Goal: Navigation & Orientation: Find specific page/section

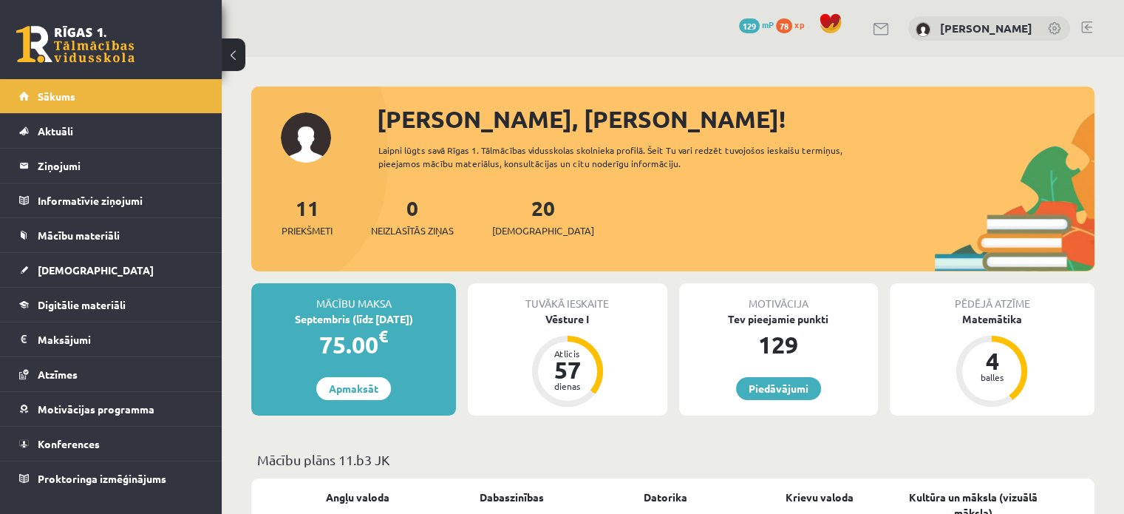
drag, startPoint x: 0, startPoint y: 0, endPoint x: 96, endPoint y: 37, distance: 102.9
click at [96, 37] on link at bounding box center [75, 44] width 118 height 37
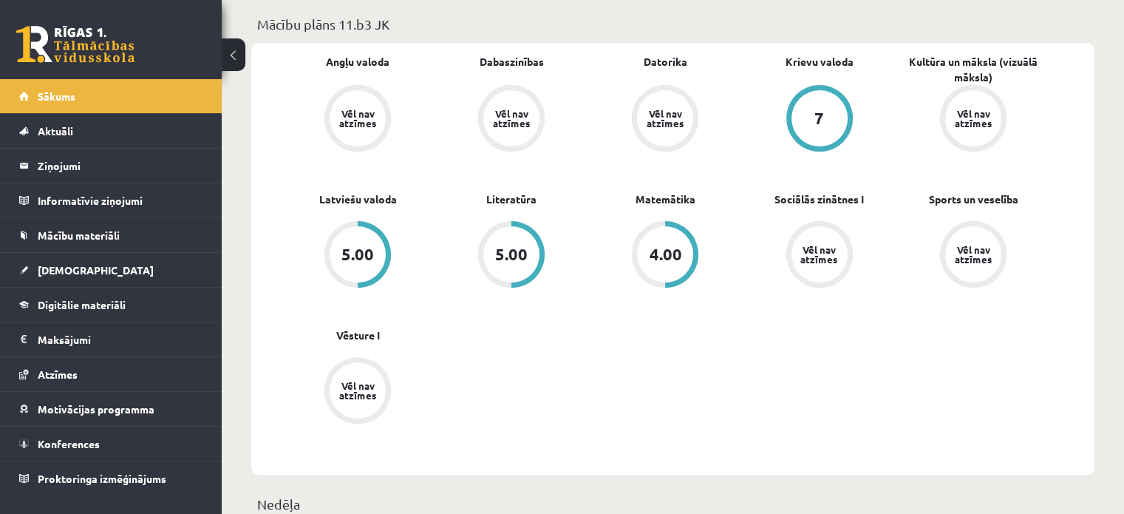
scroll to position [443, 0]
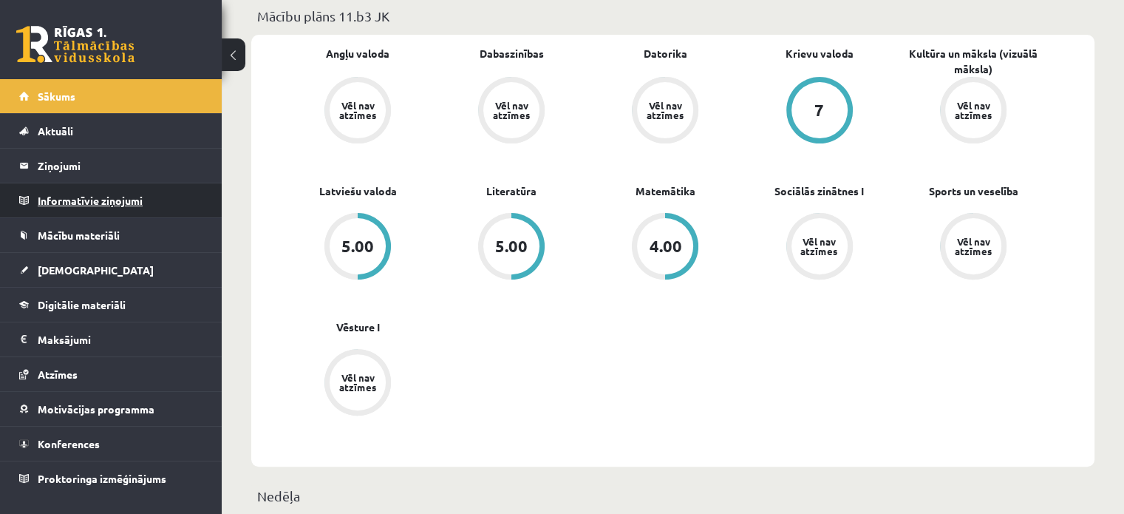
click at [112, 204] on legend "Informatīvie ziņojumi 0" at bounding box center [121, 200] width 166 height 34
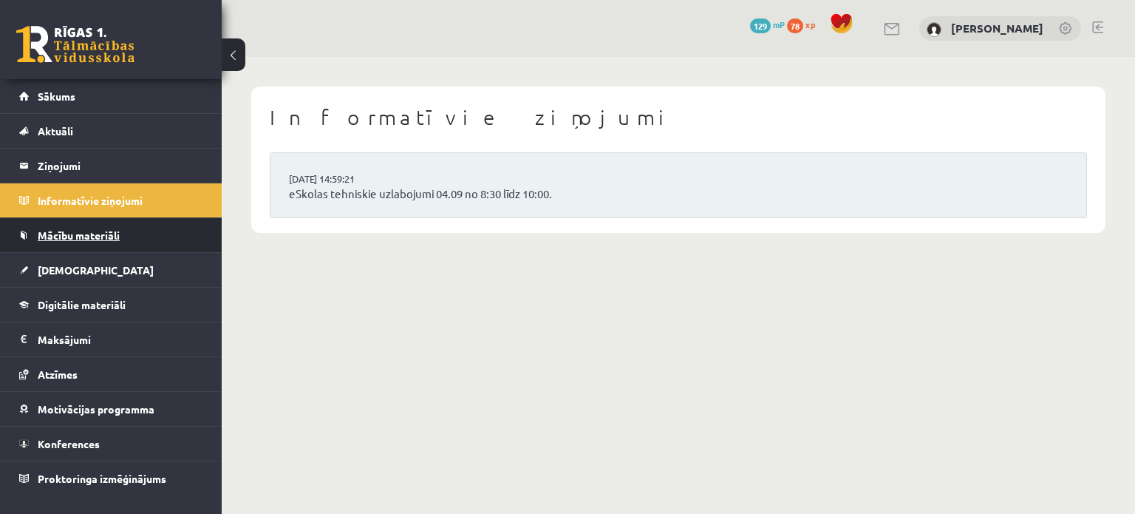
click at [105, 231] on span "Mācību materiāli" at bounding box center [79, 234] width 82 height 13
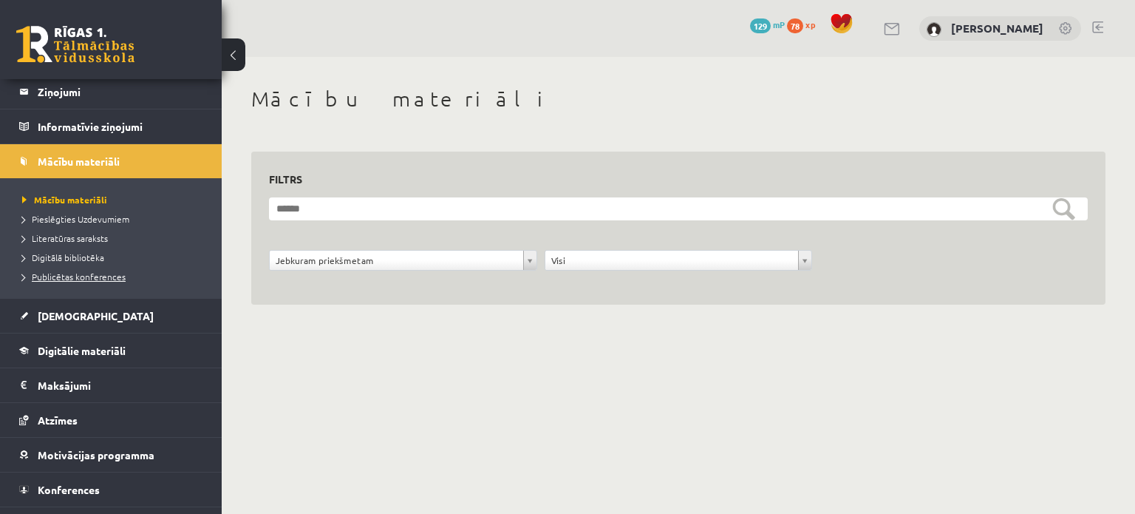
scroll to position [99, 0]
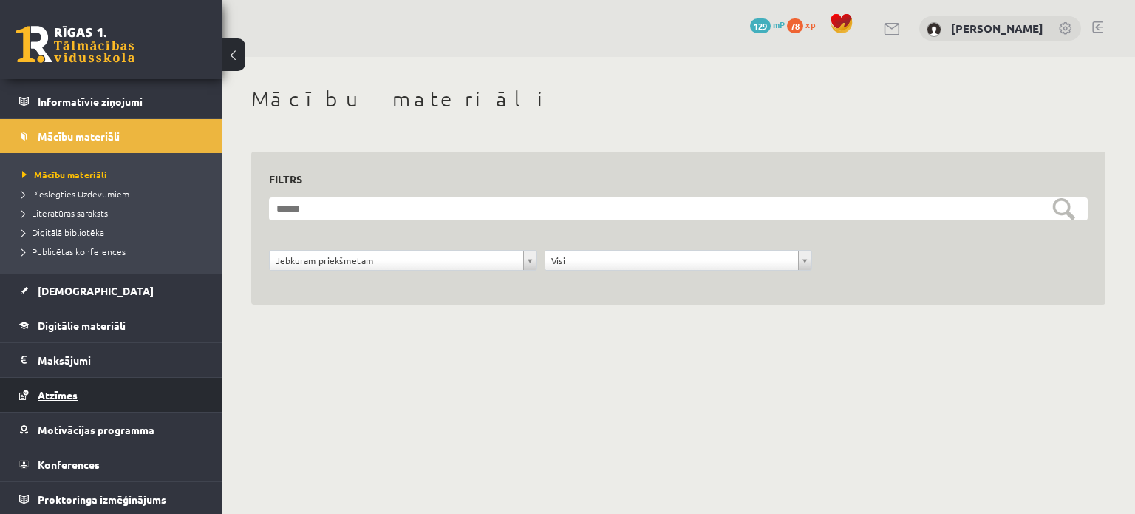
click at [82, 392] on link "Atzīmes" at bounding box center [111, 395] width 184 height 34
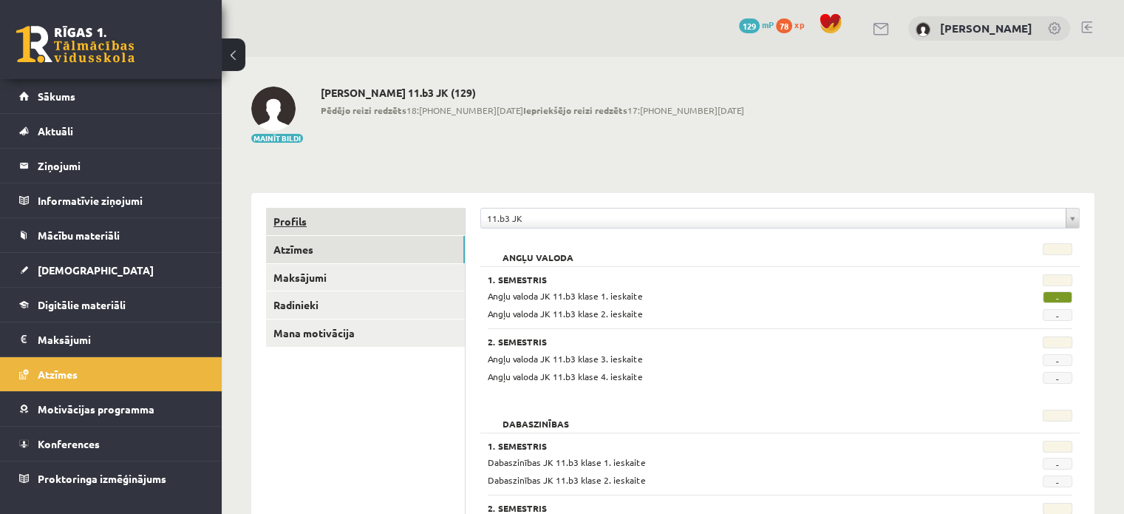
click at [297, 223] on link "Profils" at bounding box center [365, 221] width 199 height 27
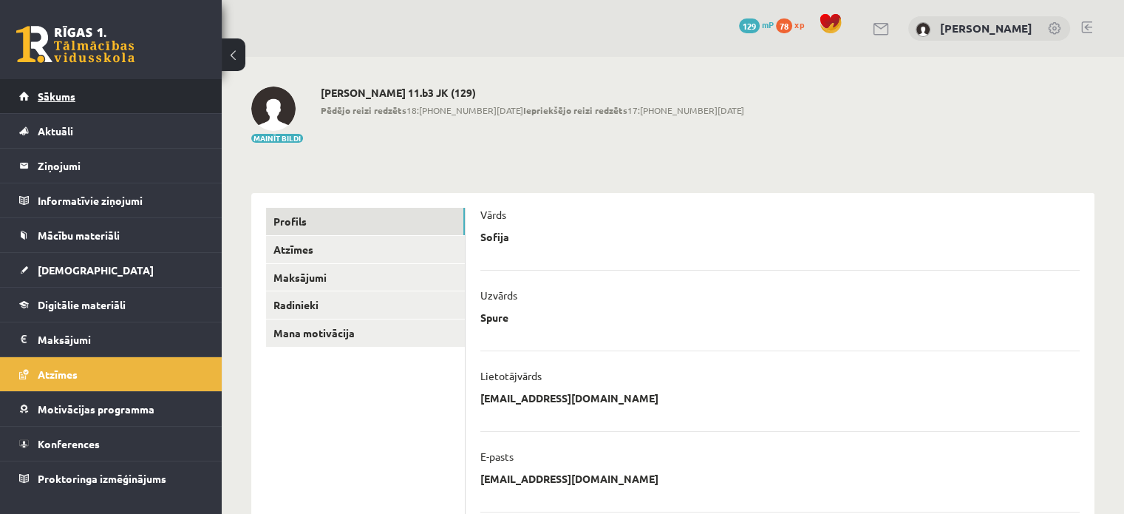
click at [68, 99] on span "Sākums" at bounding box center [57, 95] width 38 height 13
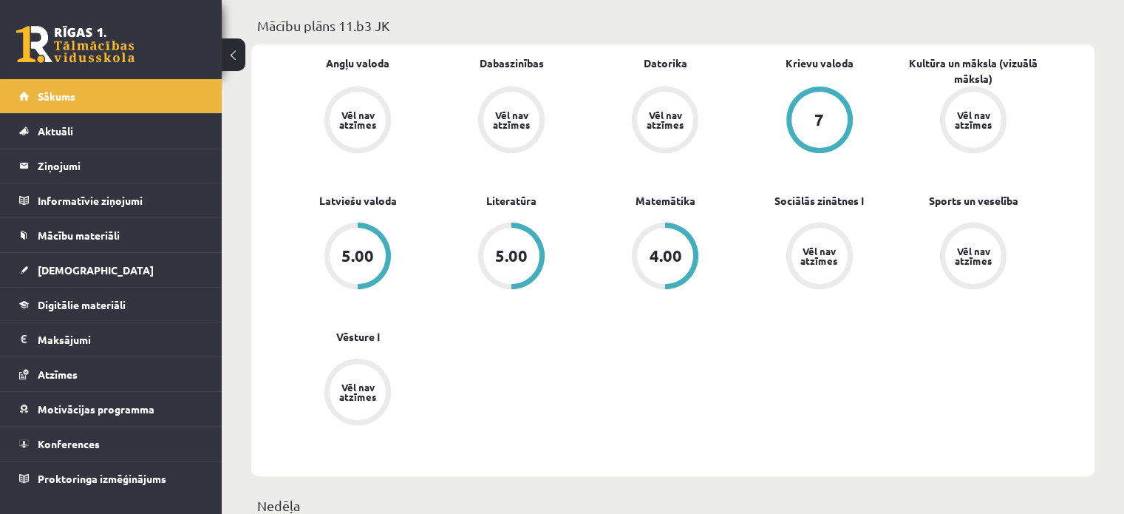
scroll to position [443, 0]
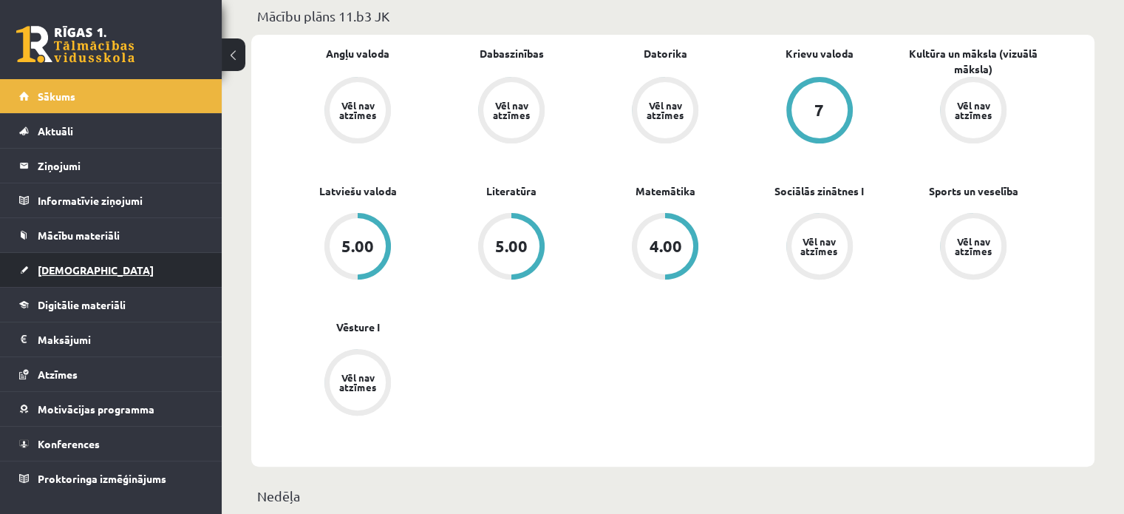
click at [95, 260] on link "[DEMOGRAPHIC_DATA]" at bounding box center [111, 270] width 184 height 34
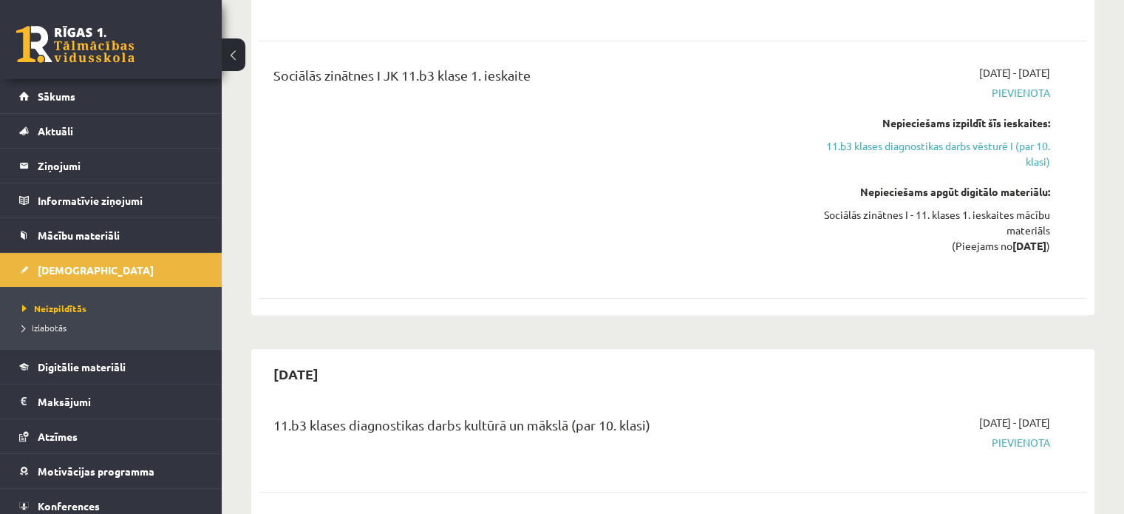
drag, startPoint x: 322, startPoint y: 163, endPoint x: 604, endPoint y: 112, distance: 286.3
click at [604, 112] on div "Sociālās zinātnes I JK 11.b3 klase 1. ieskaite" at bounding box center [528, 169] width 533 height 209
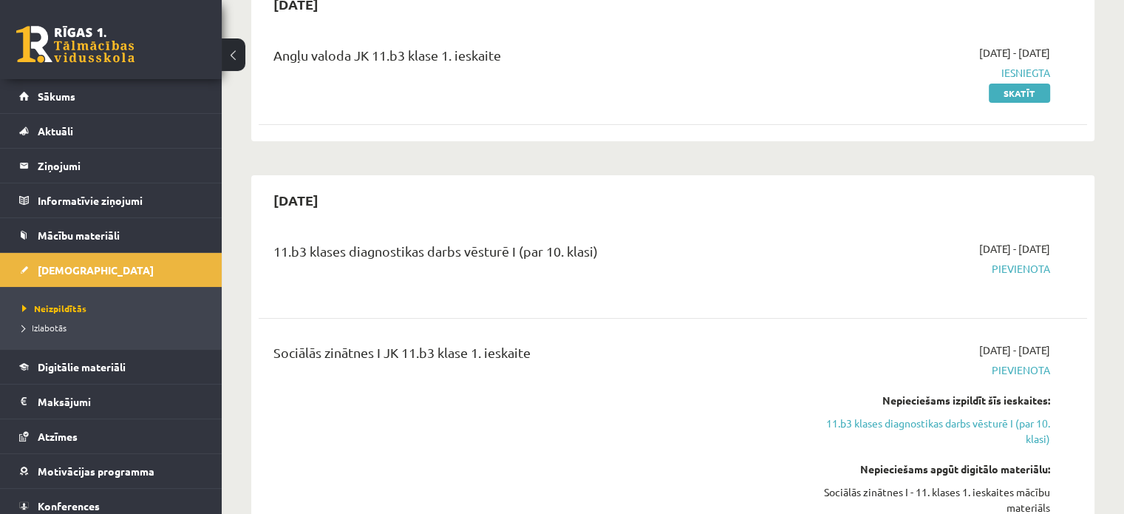
scroll to position [74, 0]
